Goal: Feedback & Contribution: Leave review/rating

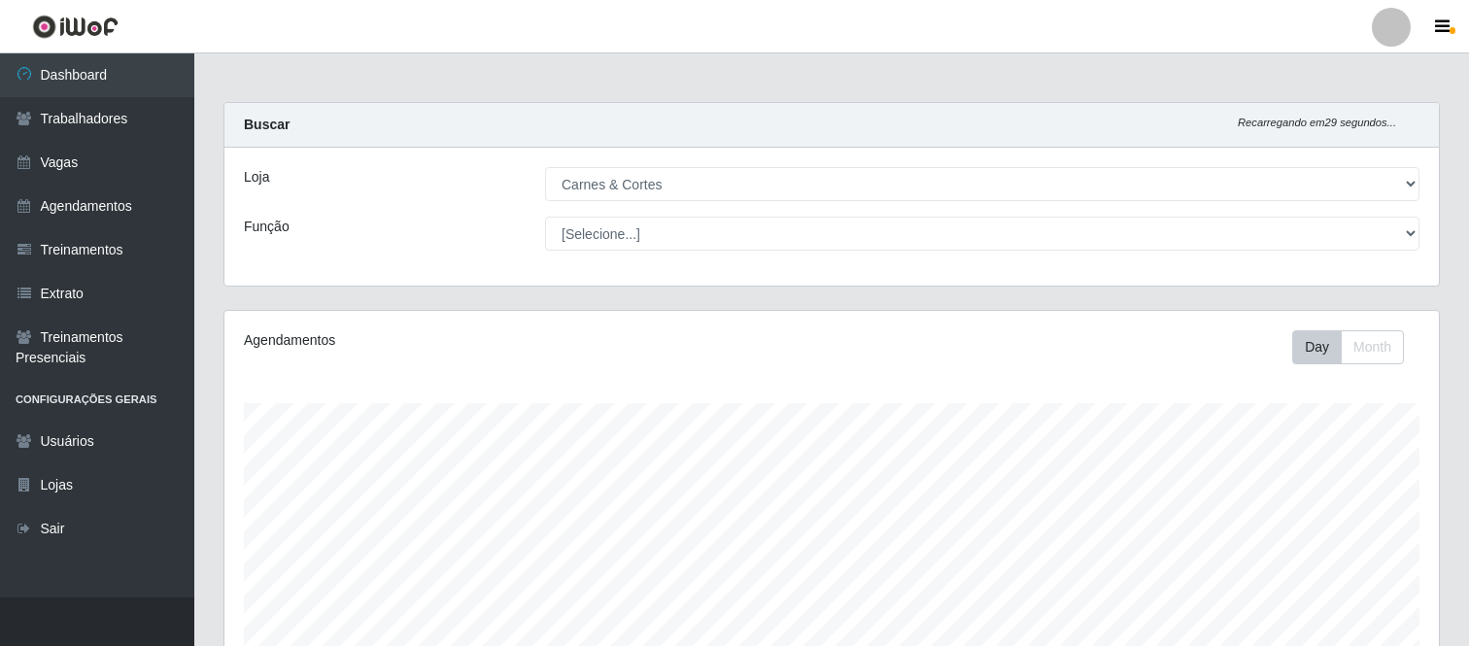
select select "433"
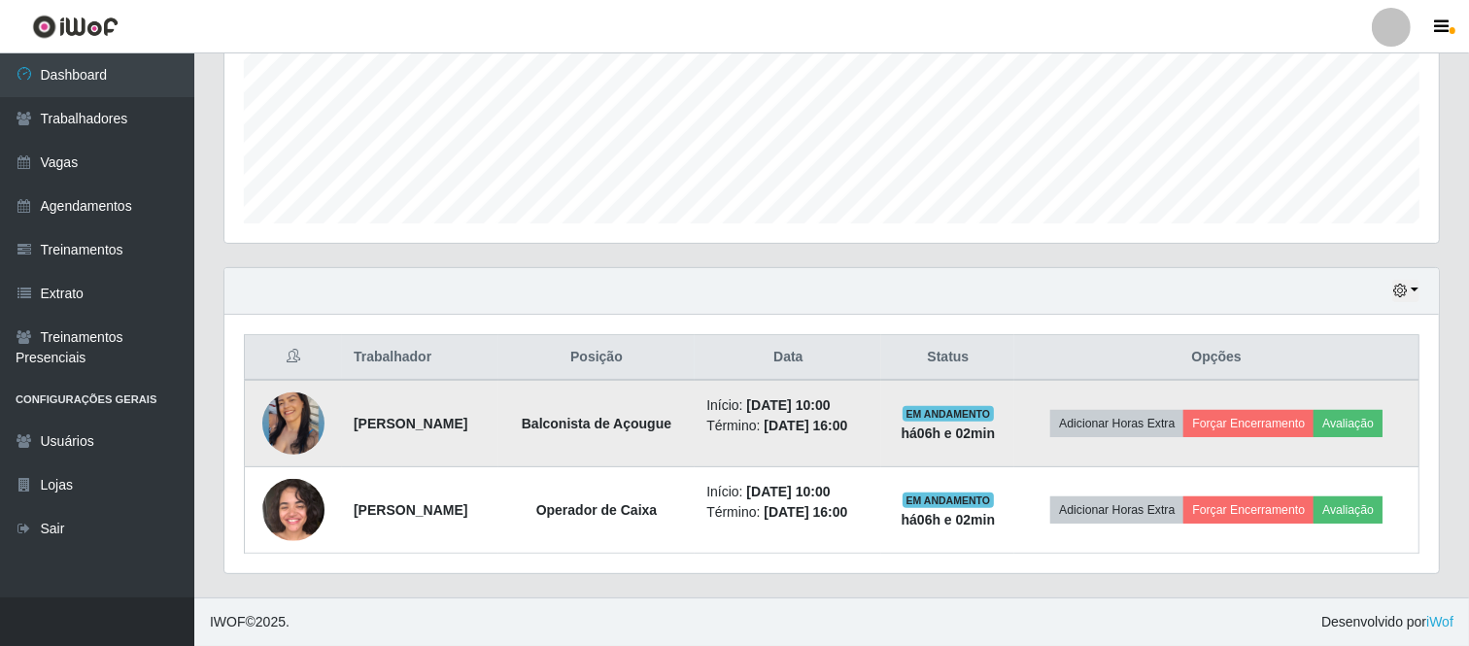
scroll to position [402, 1214]
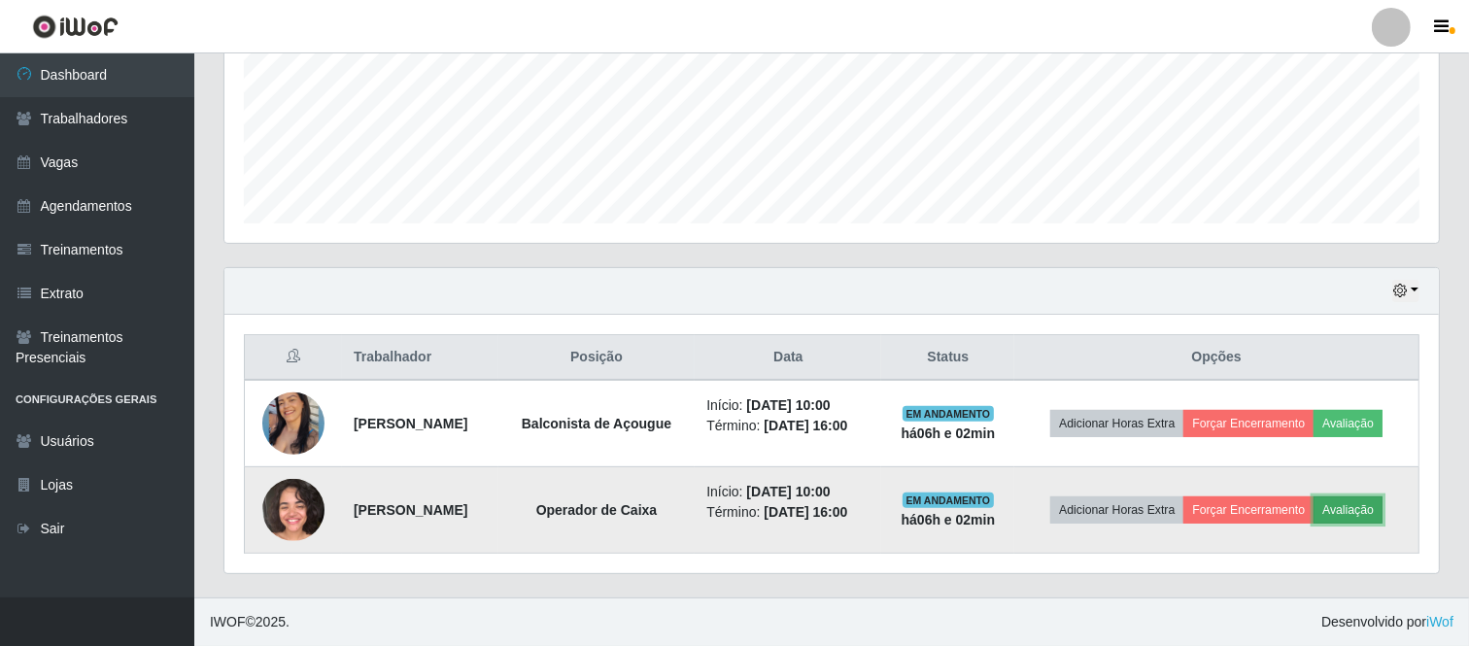
click at [1366, 508] on button "Avaliação" at bounding box center [1347, 509] width 69 height 27
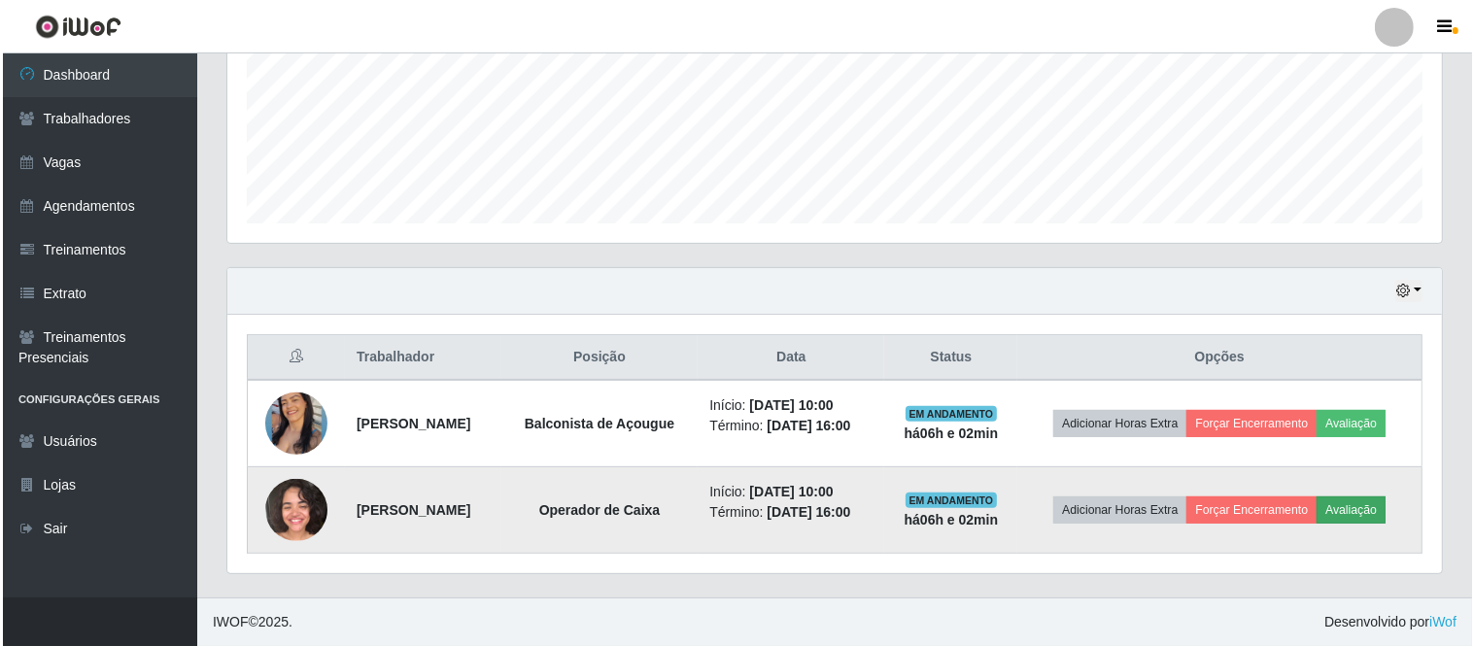
scroll to position [402, 1202]
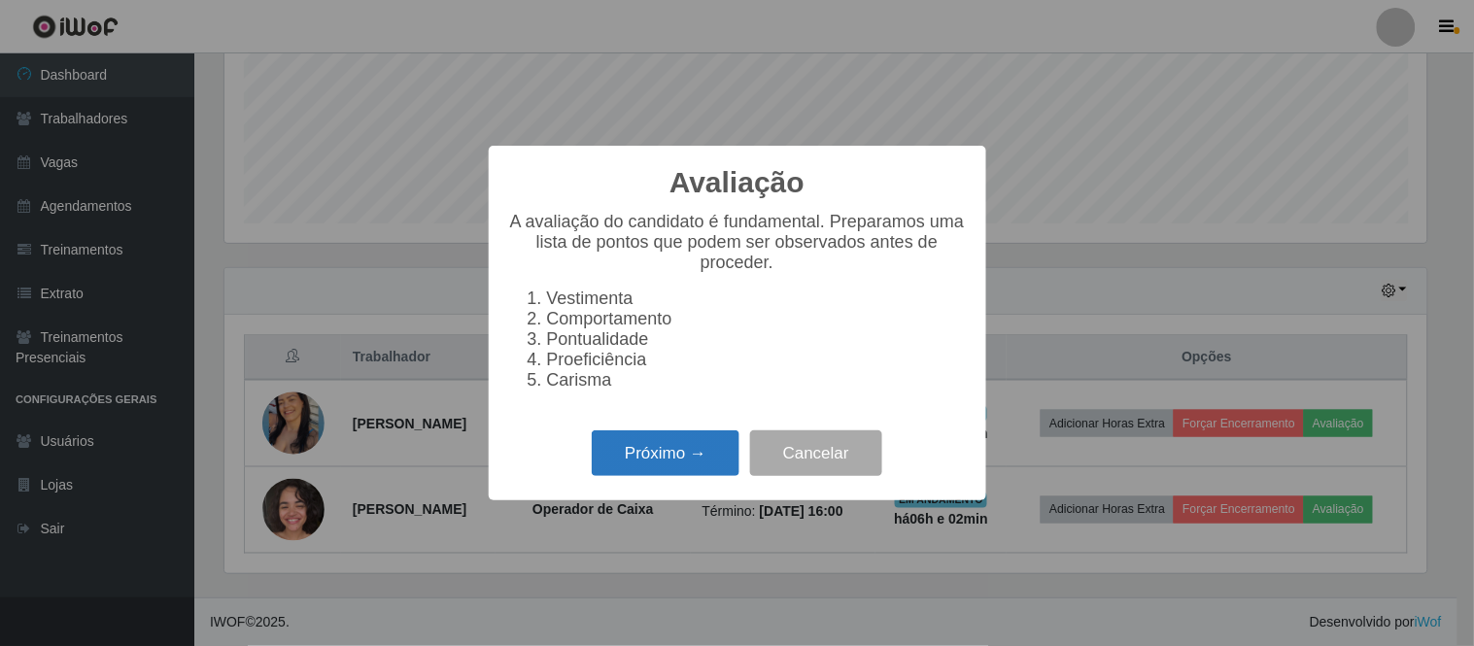
click at [724, 453] on button "Próximo →" at bounding box center [666, 453] width 148 height 46
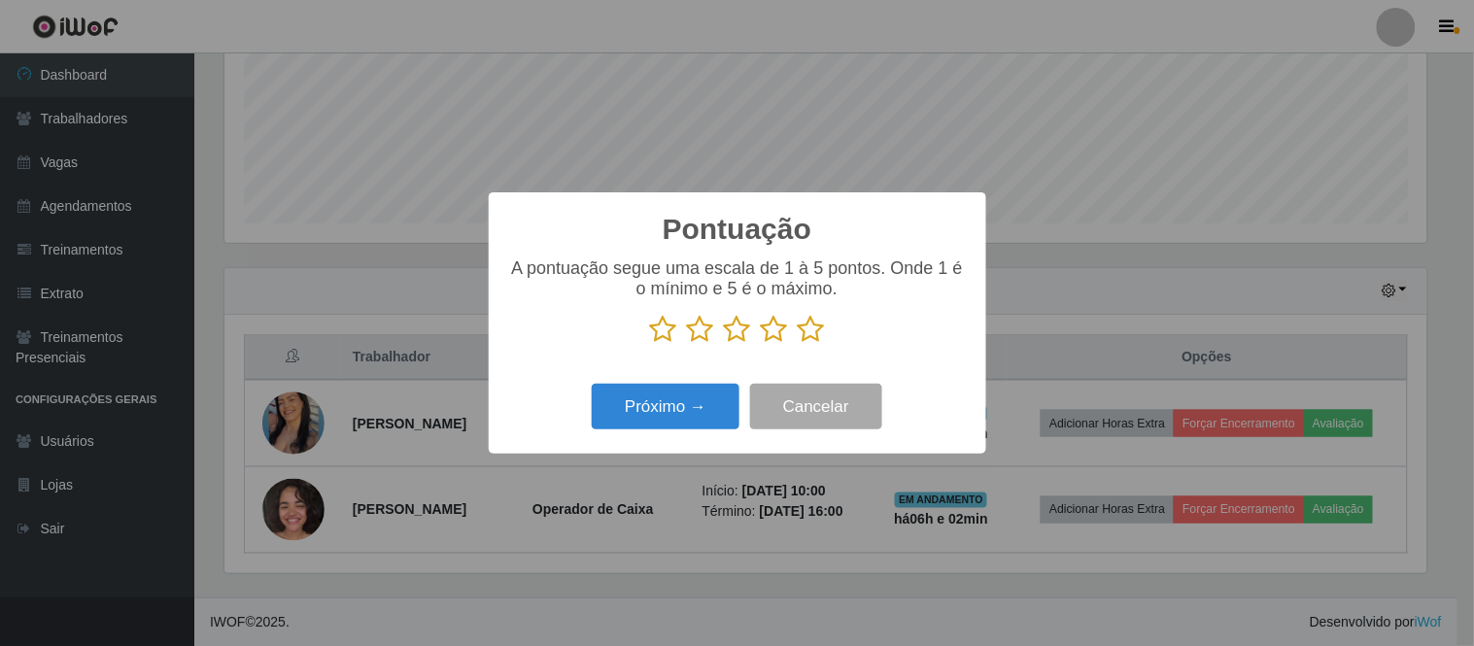
scroll to position [971104, 970305]
click at [808, 335] on icon at bounding box center [811, 329] width 27 height 29
click at [798, 344] on input "radio" at bounding box center [798, 344] width 0 height 0
click at [665, 380] on div "Pontuação × A pontuação segue uma escala de 1 à 5 pontos. Onde 1 é o mínimo e 5…" at bounding box center [737, 322] width 497 height 261
click at [672, 398] on button "Próximo →" at bounding box center [666, 407] width 148 height 46
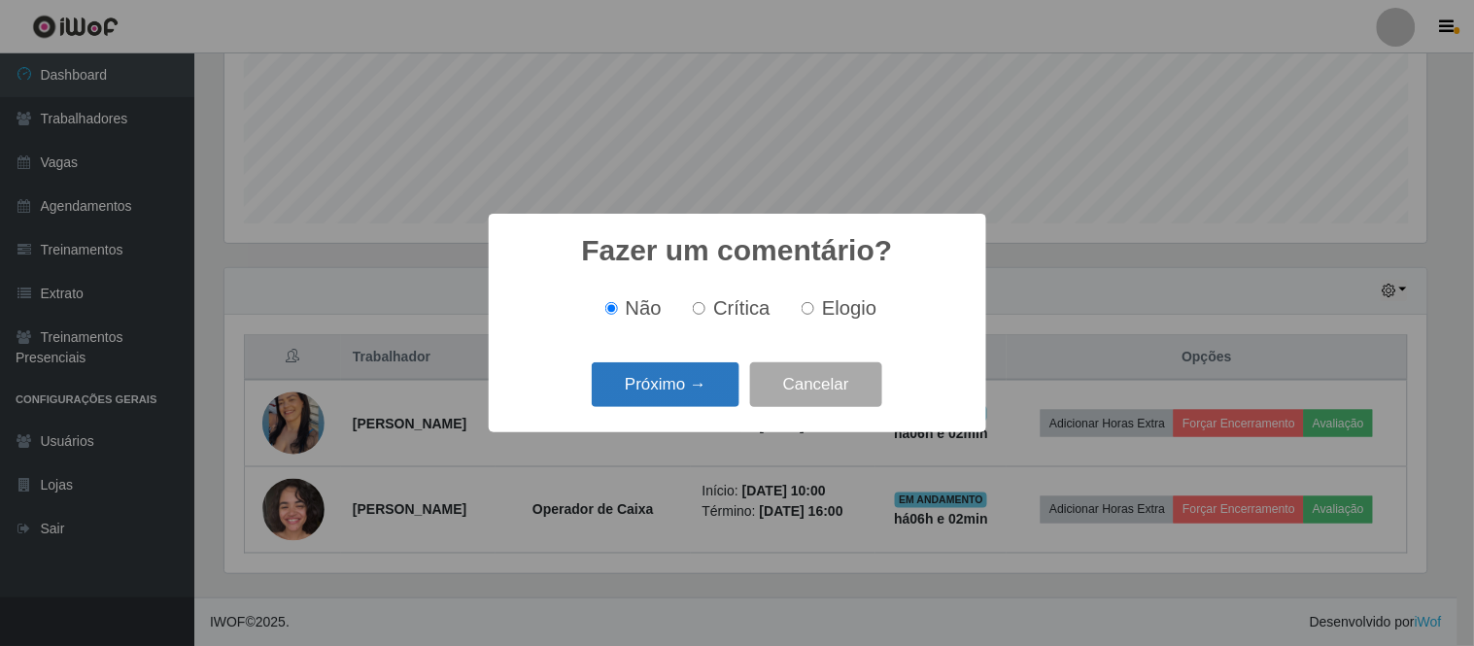
click at [695, 396] on button "Próximo →" at bounding box center [666, 385] width 148 height 46
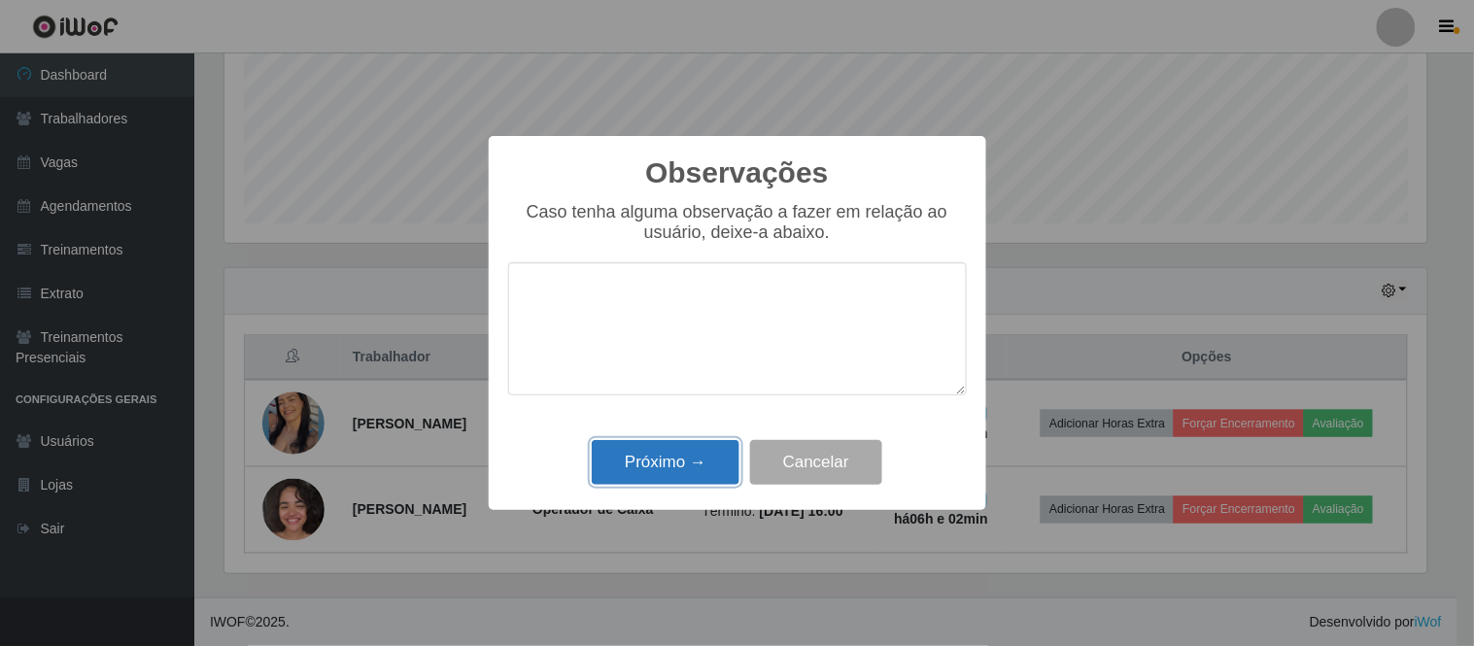
click at [690, 466] on button "Próximo →" at bounding box center [666, 463] width 148 height 46
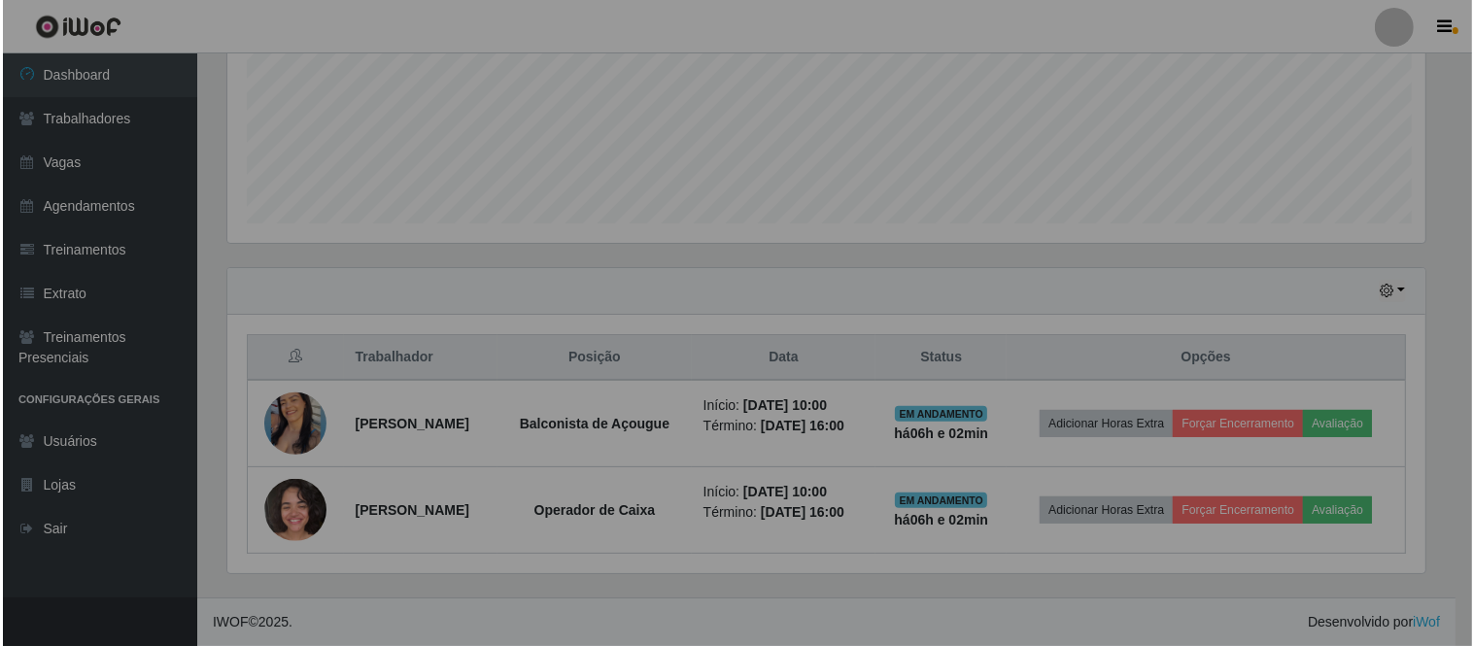
scroll to position [402, 1214]
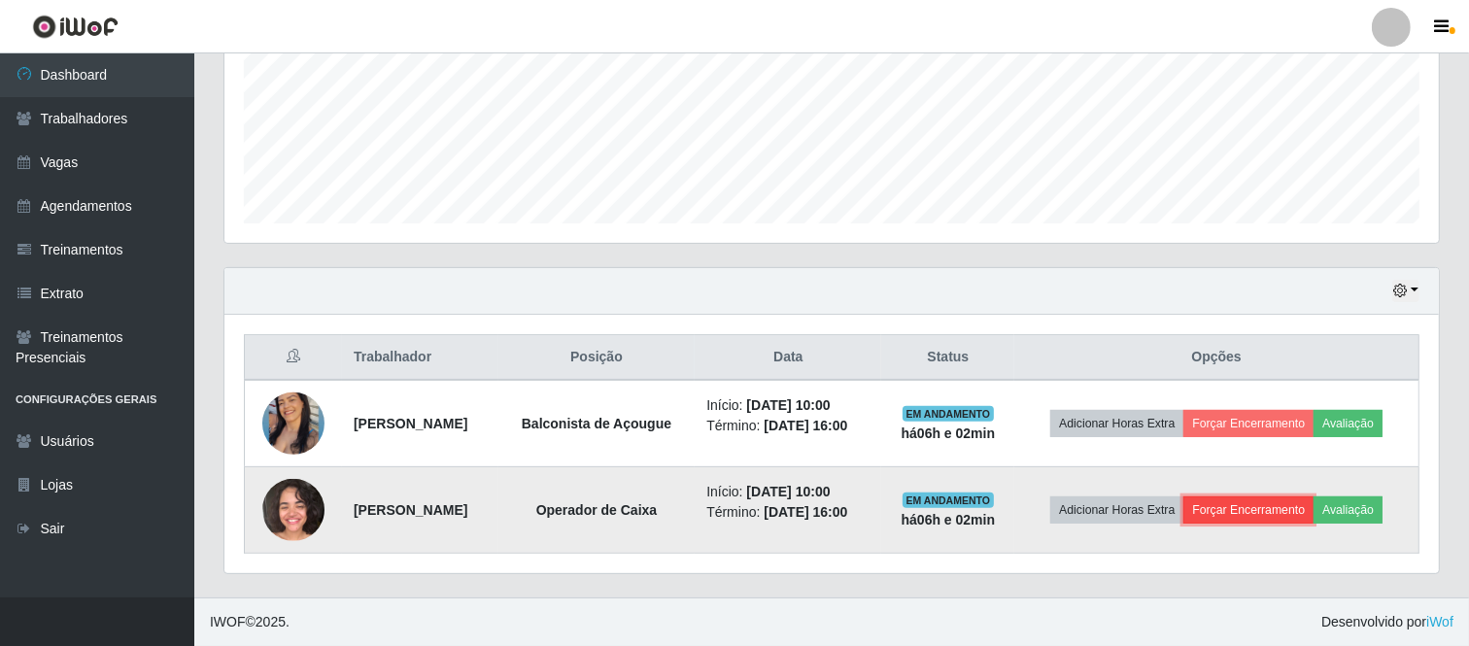
click at [1266, 509] on button "Forçar Encerramento" at bounding box center [1248, 509] width 130 height 27
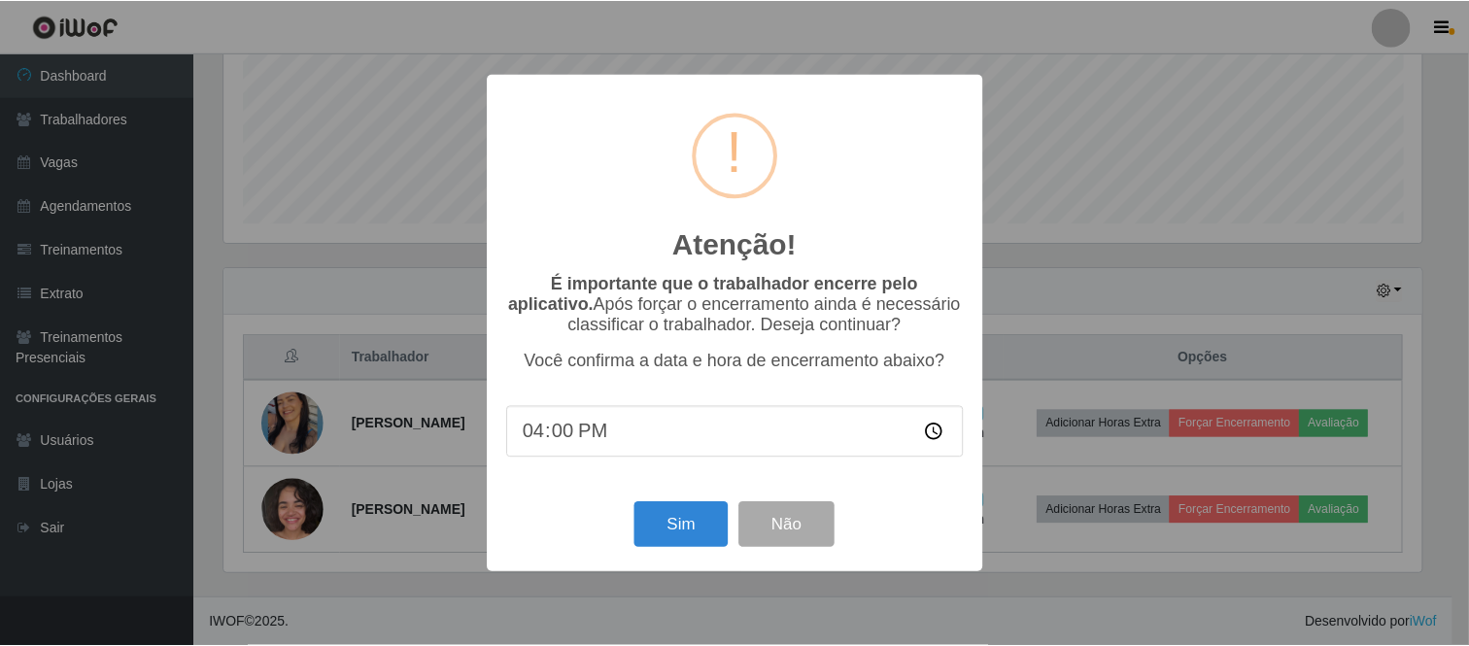
scroll to position [402, 1202]
click at [670, 517] on button "Sim" at bounding box center [683, 525] width 94 height 46
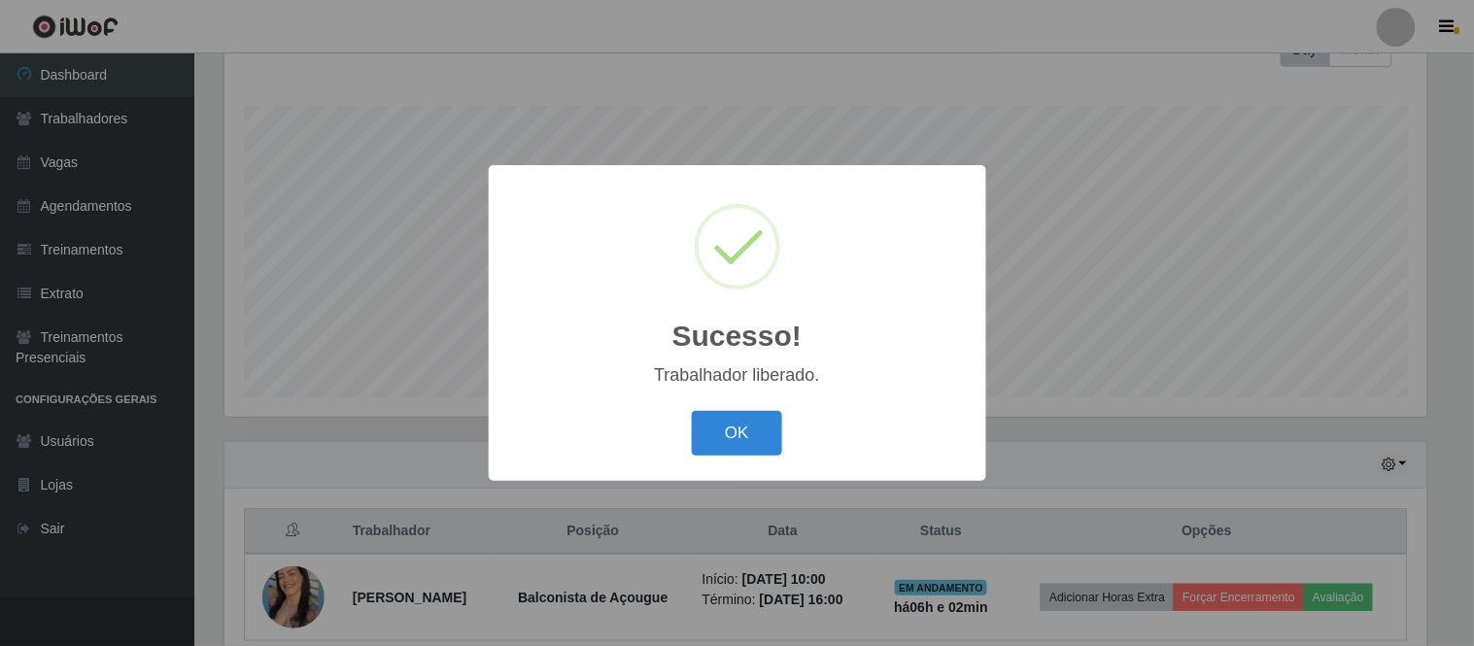
click at [692, 411] on button "OK" at bounding box center [737, 434] width 90 height 46
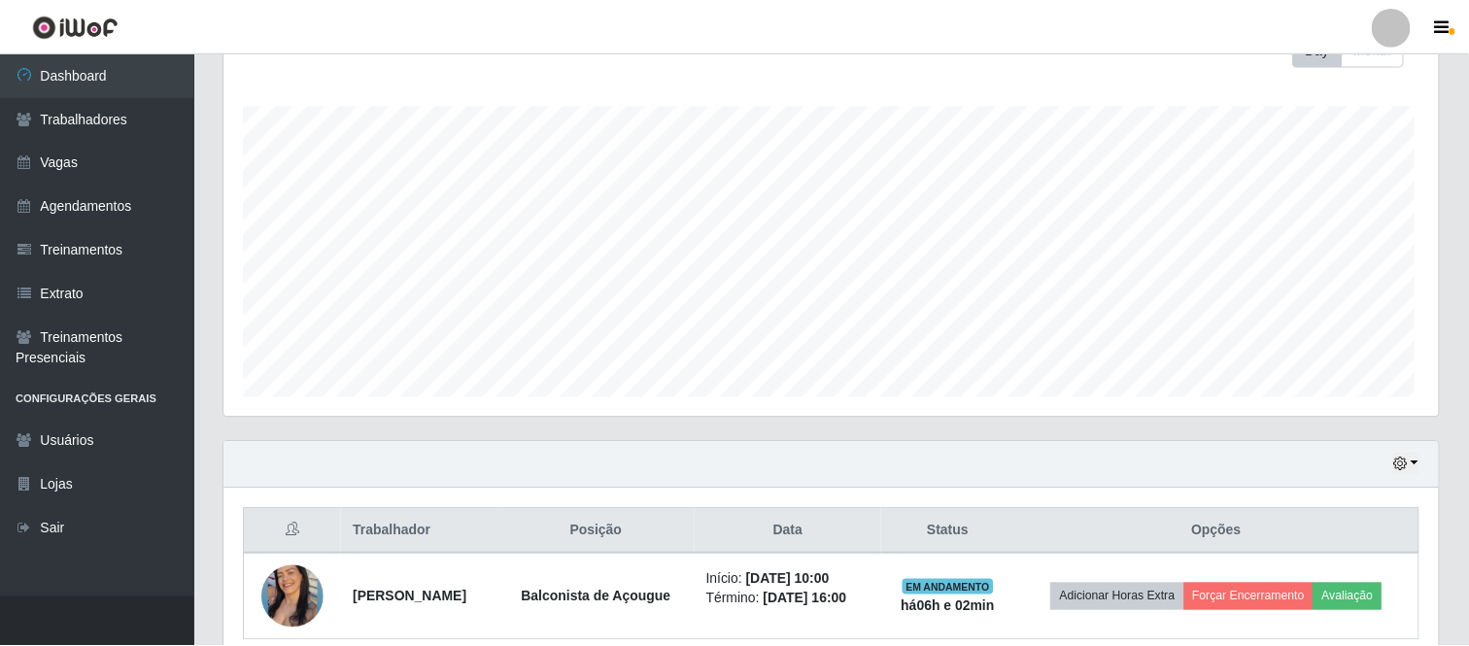
scroll to position [402, 1214]
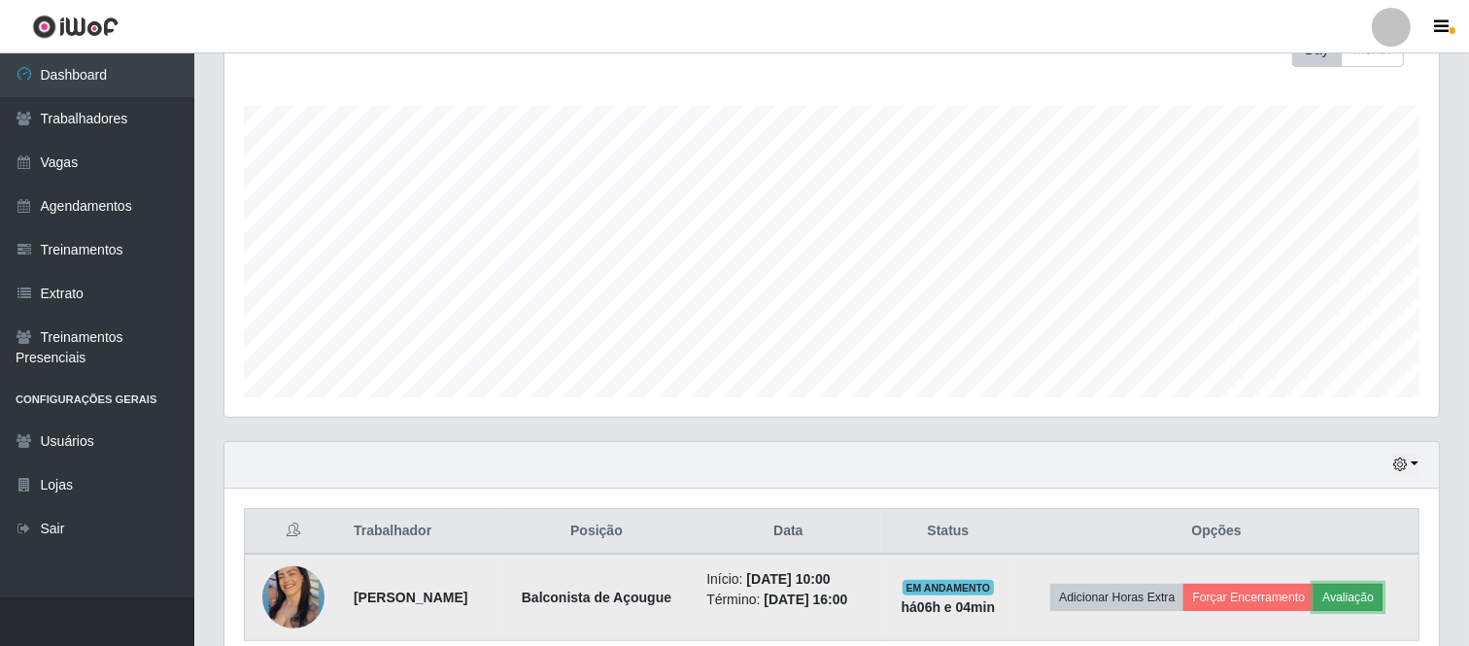
click at [1362, 594] on button "Avaliação" at bounding box center [1347, 597] width 69 height 27
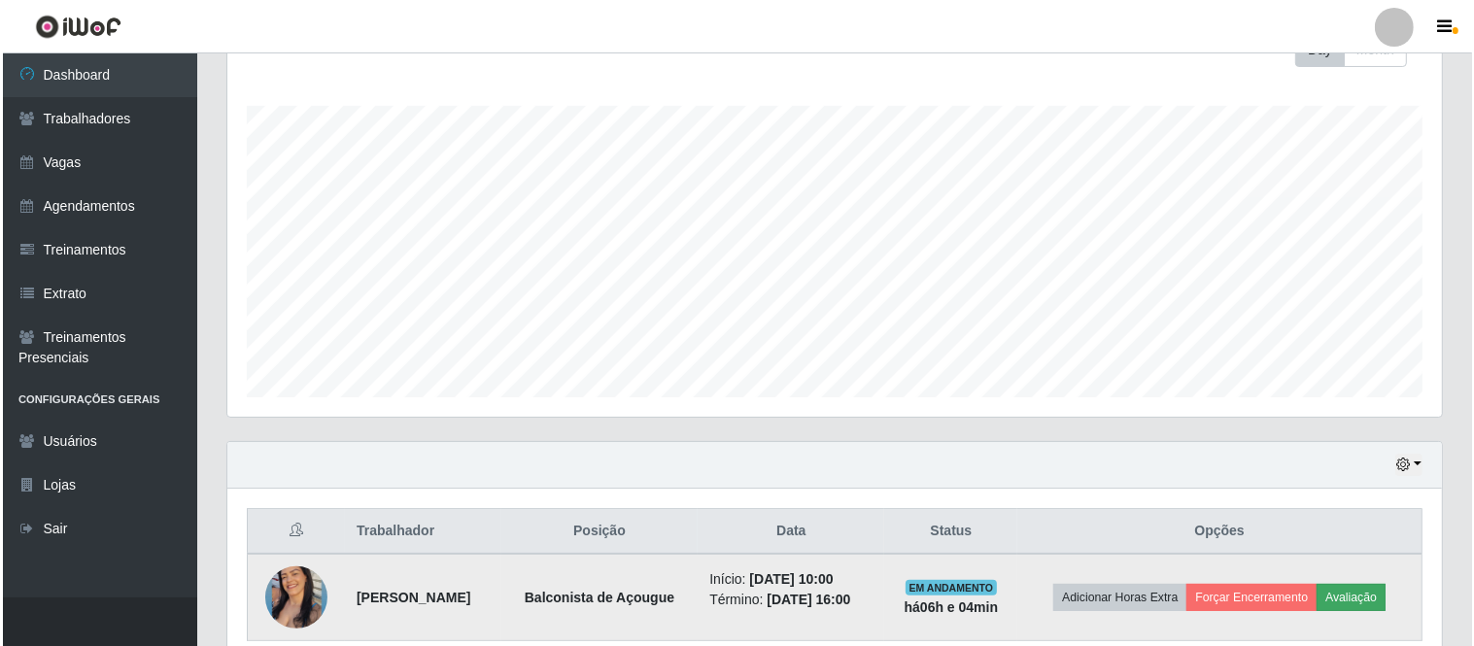
scroll to position [402, 1202]
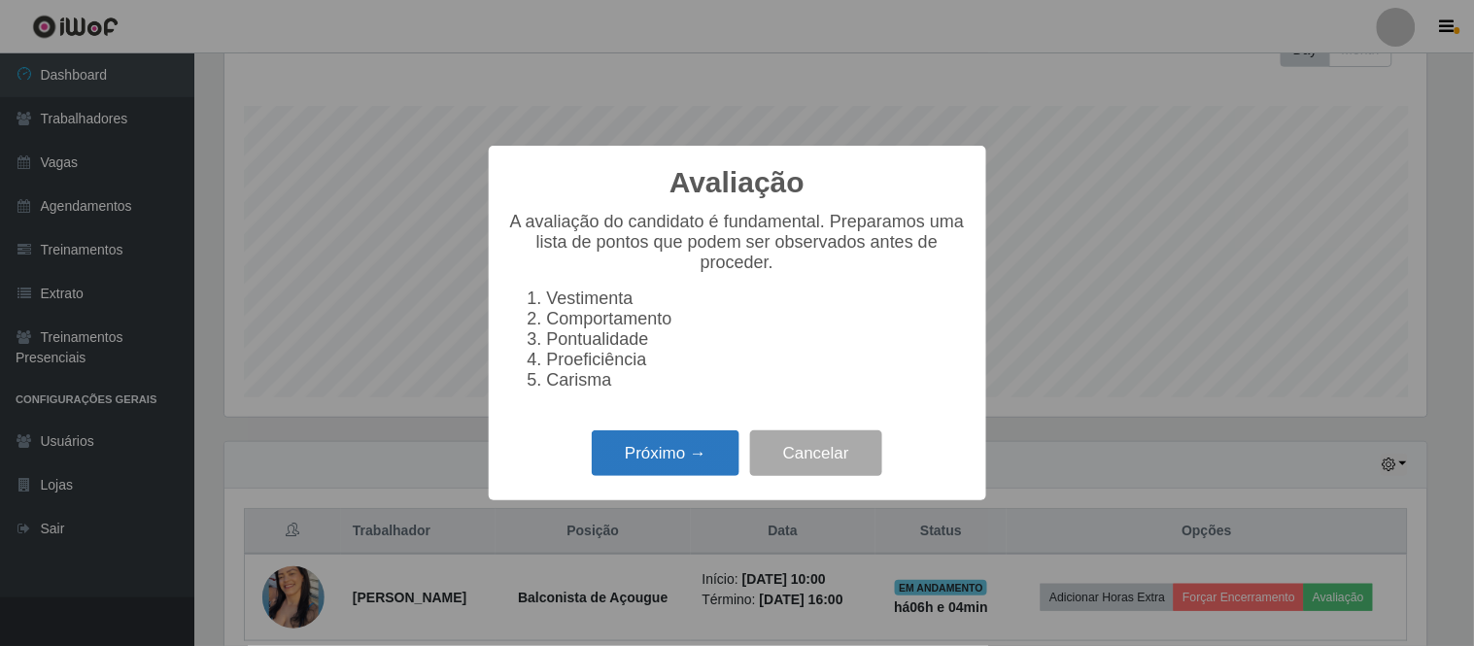
click at [667, 459] on button "Próximo →" at bounding box center [666, 453] width 148 height 46
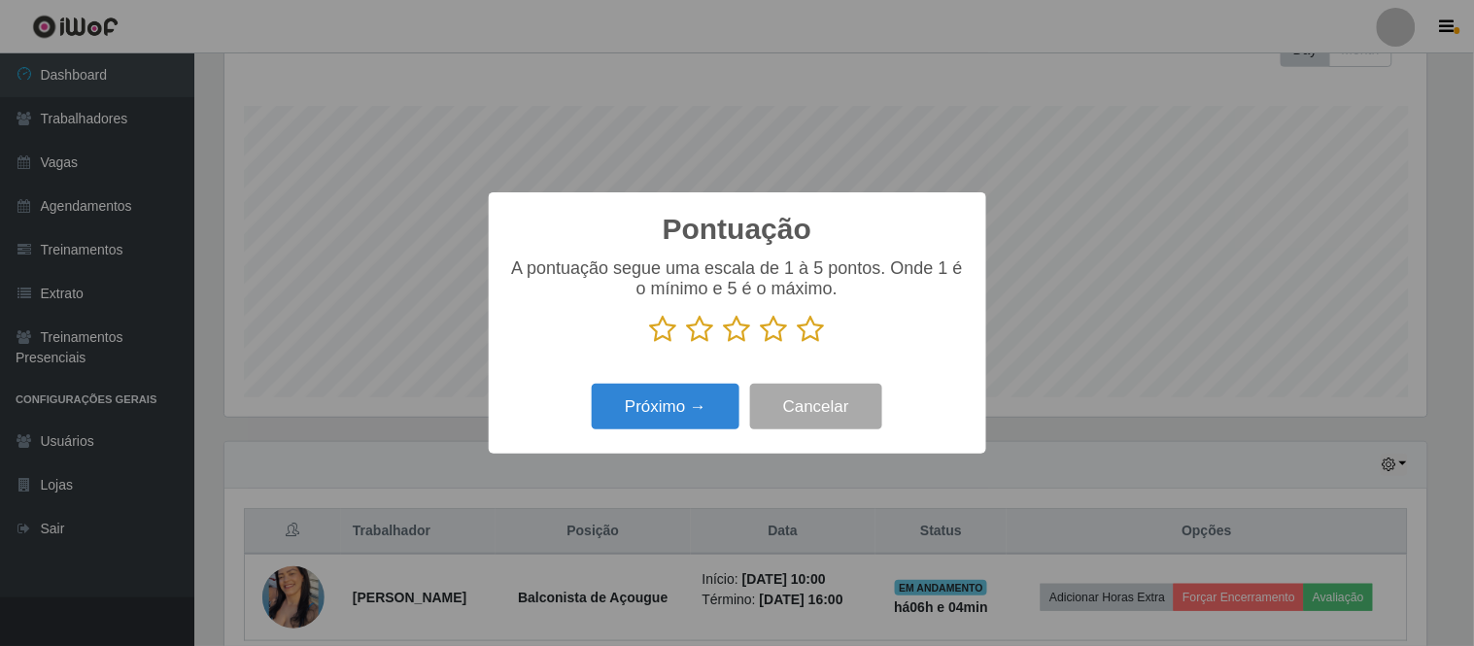
click at [703, 331] on icon at bounding box center [700, 329] width 27 height 29
click at [687, 344] on input "radio" at bounding box center [687, 344] width 0 height 0
click at [680, 396] on button "Próximo →" at bounding box center [666, 407] width 148 height 46
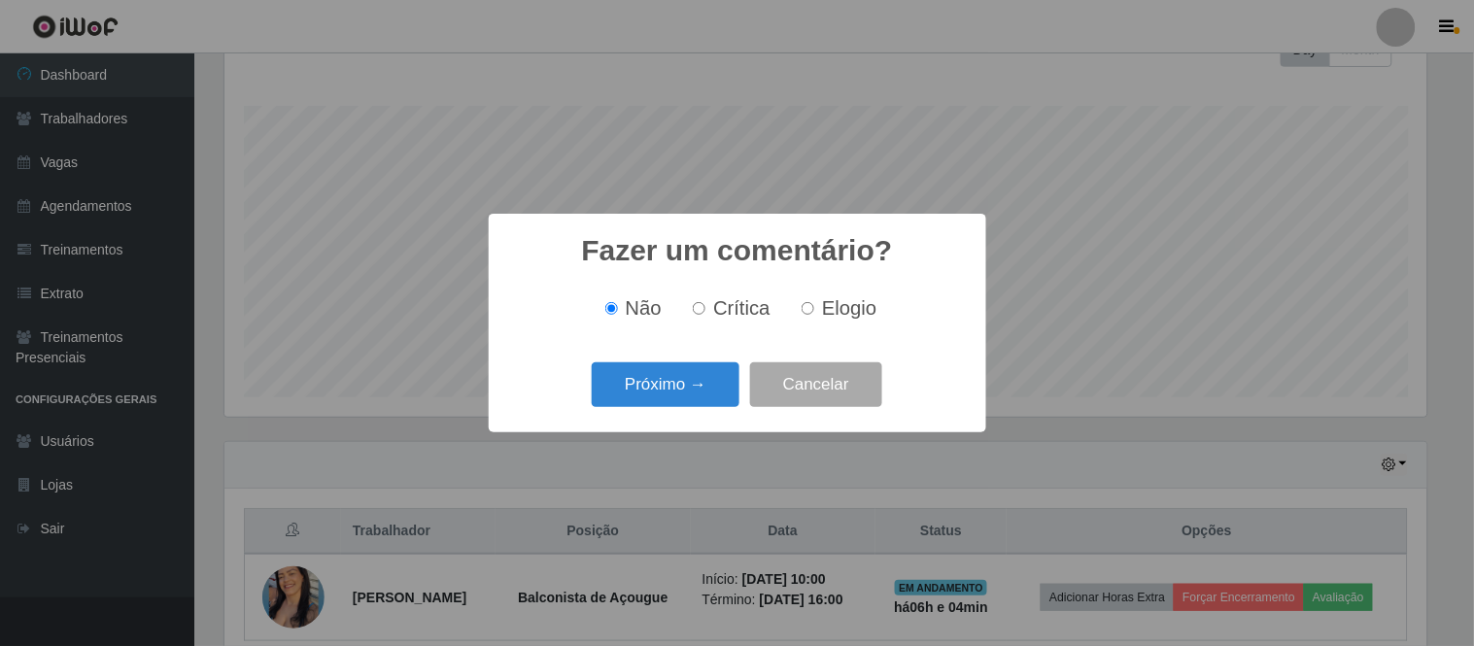
drag, startPoint x: 828, startPoint y: 316, endPoint x: 798, endPoint y: 347, distance: 43.3
click at [829, 319] on span "Elogio" at bounding box center [849, 307] width 54 height 21
click at [814, 315] on input "Elogio" at bounding box center [807, 308] width 13 height 13
radio input "true"
click at [703, 400] on button "Próximo →" at bounding box center [666, 385] width 148 height 46
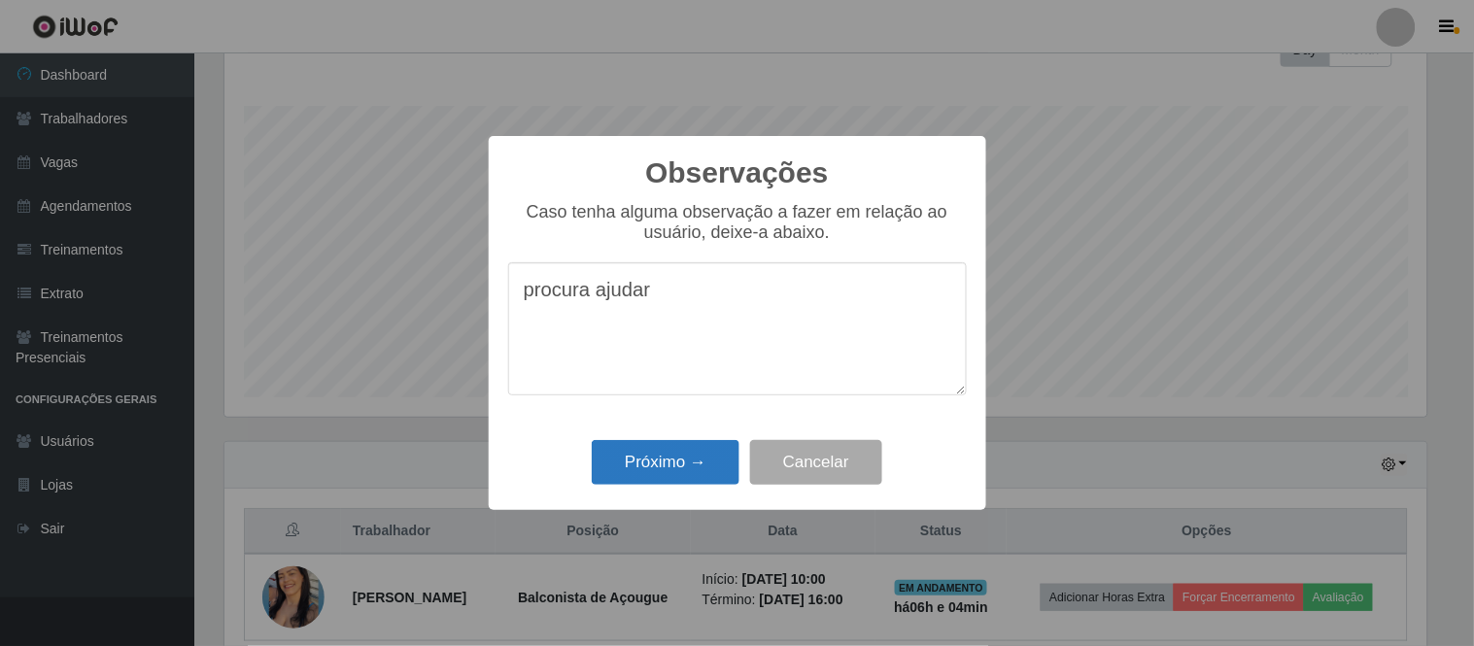
type textarea "procura ajudar"
click at [696, 470] on button "Próximo →" at bounding box center [666, 463] width 148 height 46
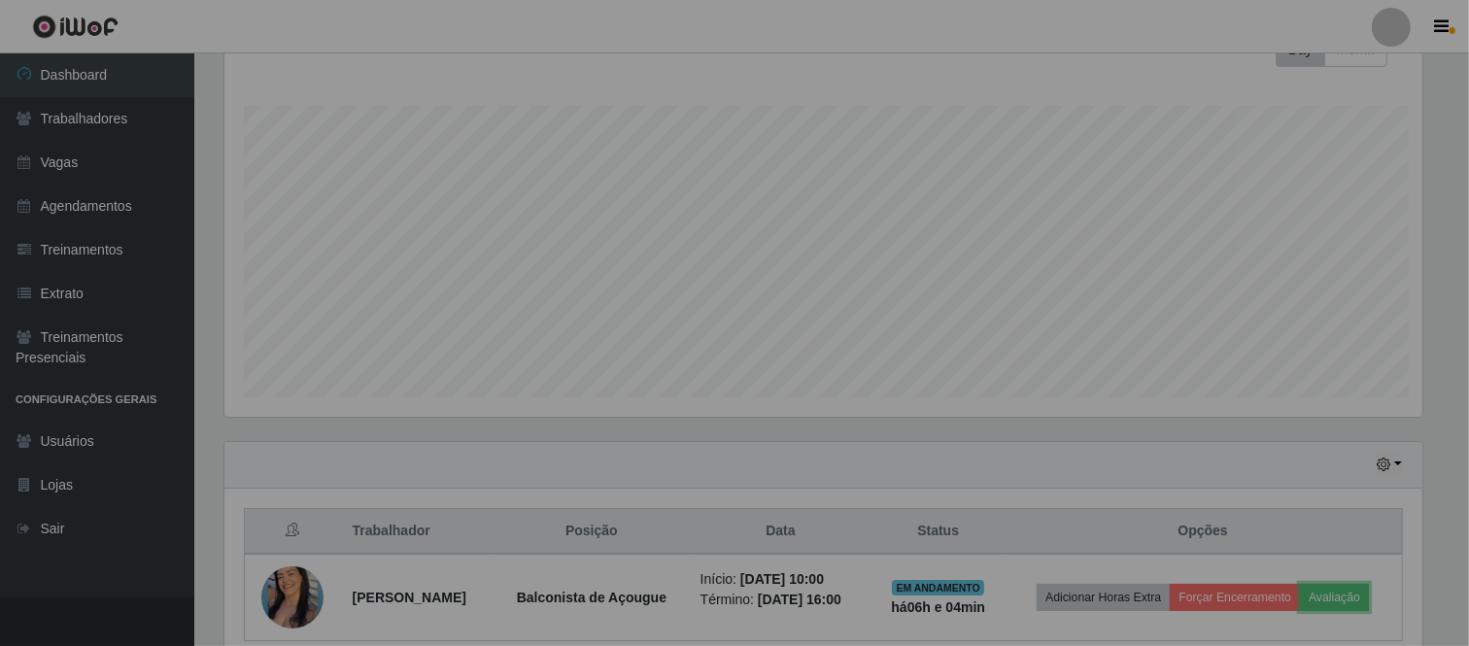
scroll to position [402, 1214]
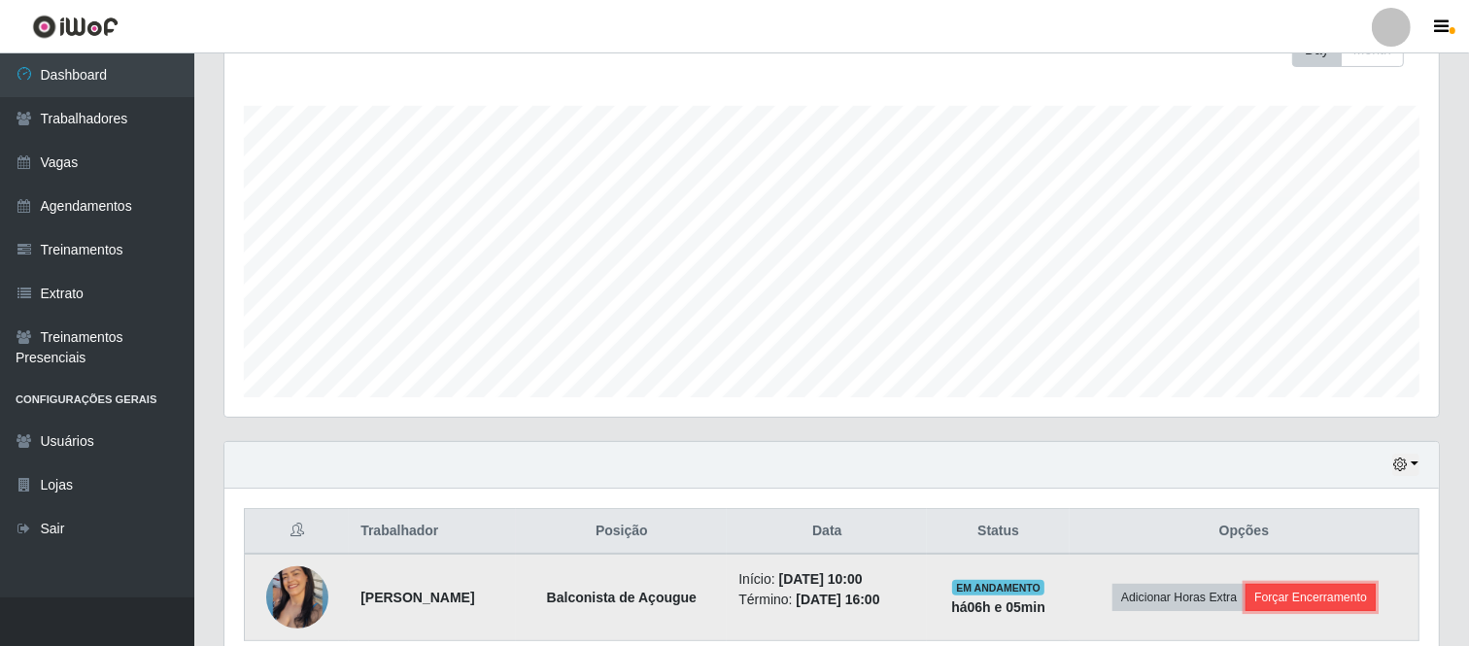
click at [1313, 591] on button "Forçar Encerramento" at bounding box center [1310, 597] width 130 height 27
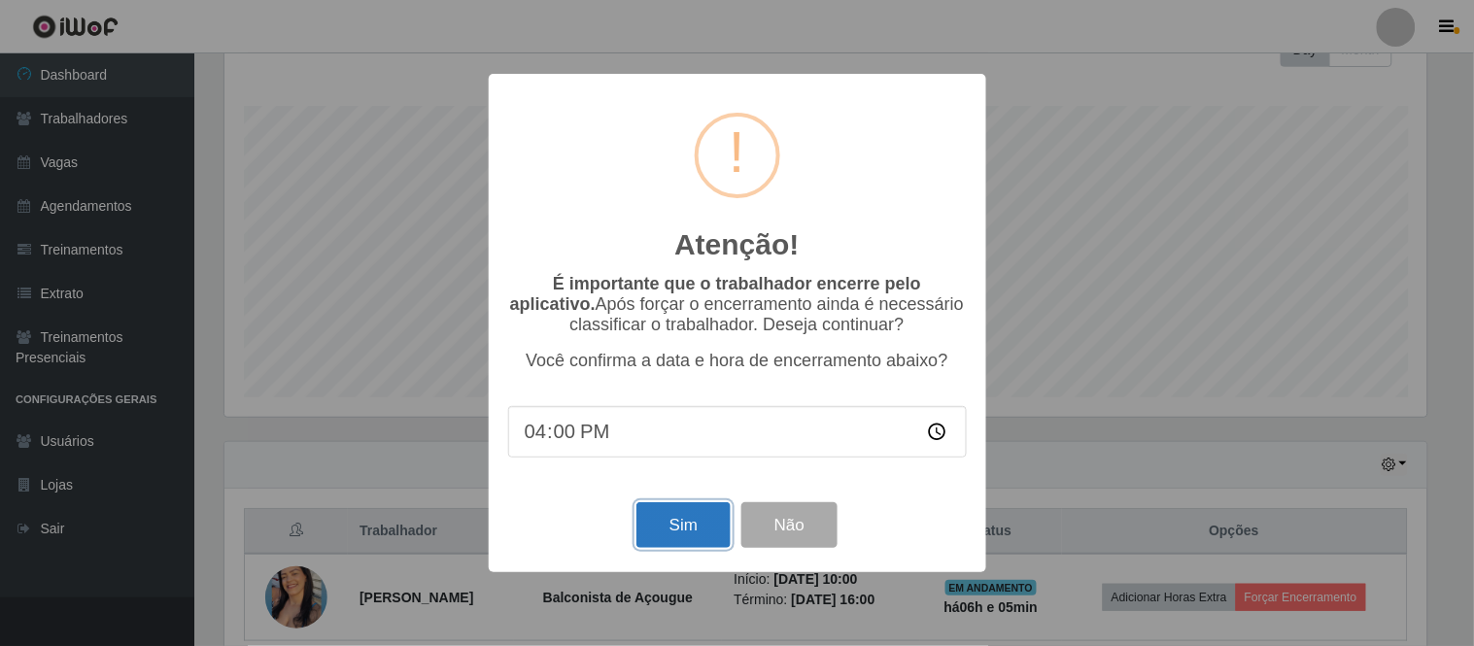
click at [670, 521] on button "Sim" at bounding box center [683, 525] width 94 height 46
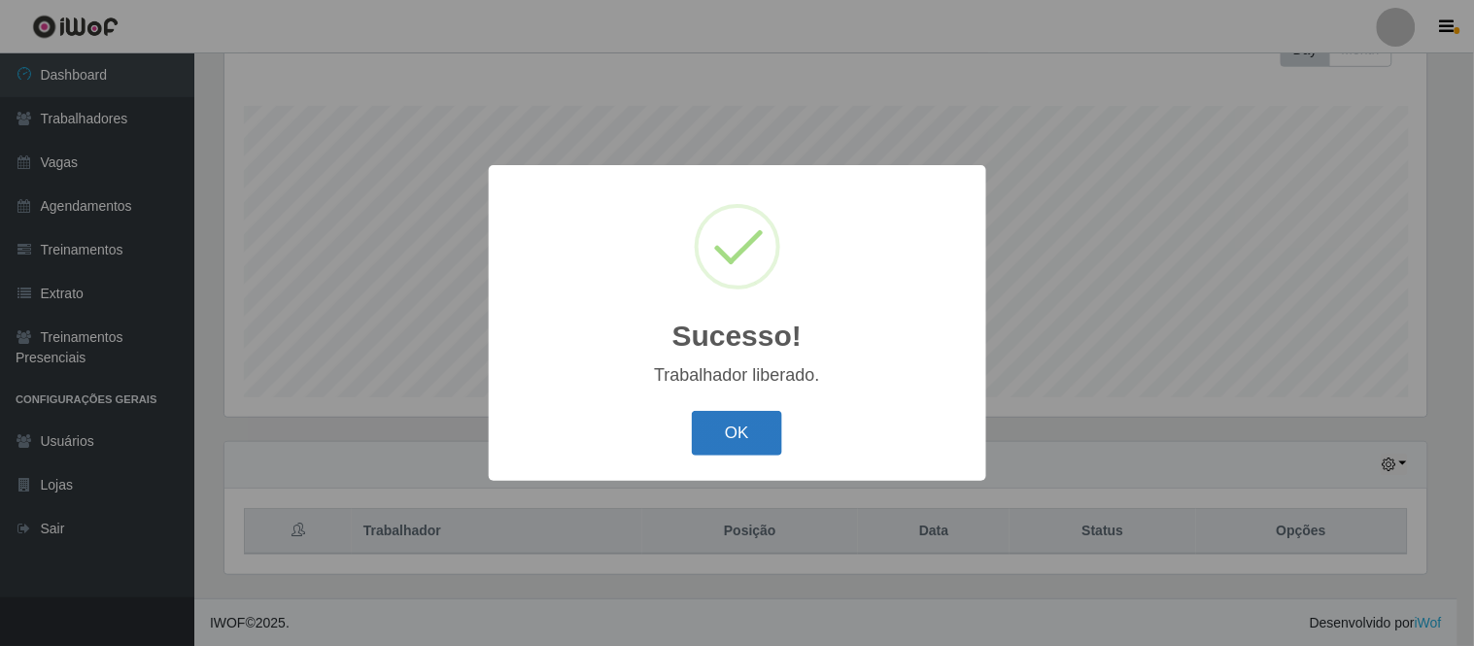
click at [759, 441] on button "OK" at bounding box center [737, 434] width 90 height 46
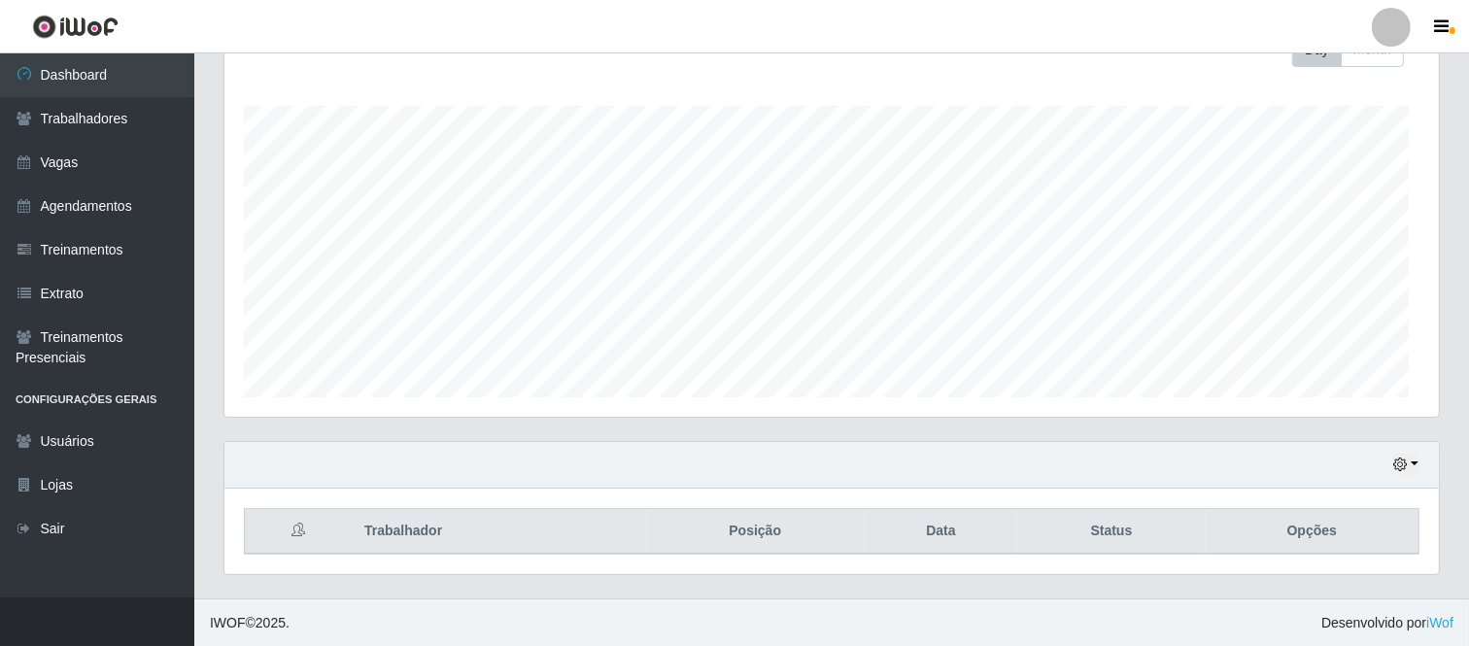
scroll to position [402, 1214]
